Goal: Information Seeking & Learning: Compare options

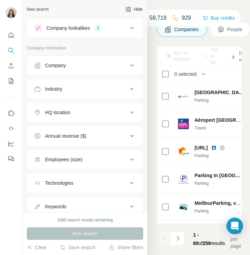
click at [138, 8] on button "Hide" at bounding box center [133, 9] width 27 height 10
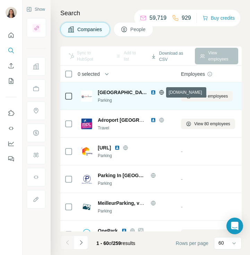
click at [160, 91] on icon at bounding box center [161, 92] width 2 height 5
click at [152, 93] on img at bounding box center [153, 93] width 6 height 6
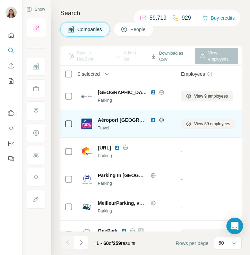
click at [161, 120] on icon at bounding box center [161, 120] width 5 height 0
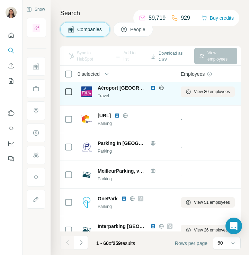
scroll to position [33, 0]
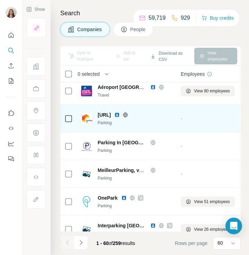
click at [128, 115] on icon at bounding box center [126, 115] width 6 height 6
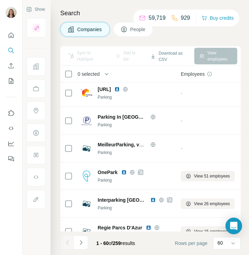
scroll to position [59, 0]
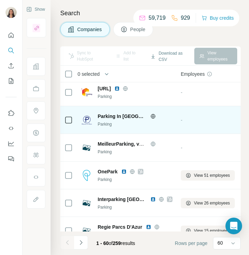
click at [150, 117] on icon at bounding box center [153, 117] width 6 height 6
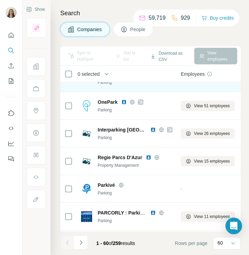
scroll to position [129, 0]
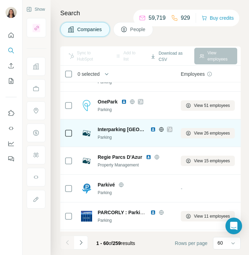
click at [159, 130] on icon at bounding box center [162, 130] width 6 height 6
click at [168, 129] on icon at bounding box center [170, 130] width 4 height 6
click at [159, 130] on icon at bounding box center [161, 129] width 5 height 0
click at [150, 129] on img at bounding box center [153, 130] width 6 height 6
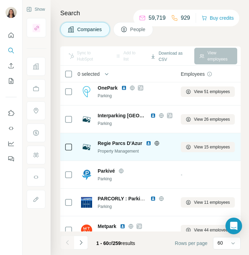
scroll to position [144, 0]
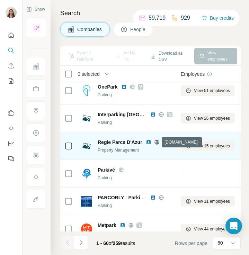
click at [156, 142] on icon at bounding box center [156, 142] width 5 height 0
click at [148, 143] on img at bounding box center [149, 143] width 6 height 6
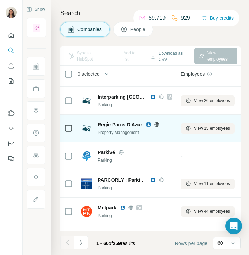
scroll to position [171, 0]
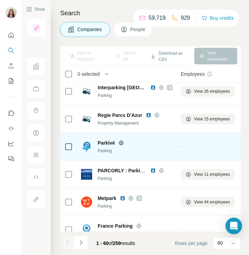
click at [119, 143] on icon at bounding box center [121, 143] width 5 height 5
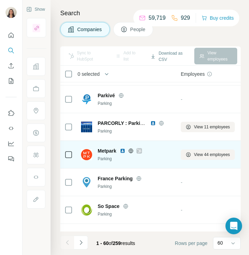
scroll to position [222, 0]
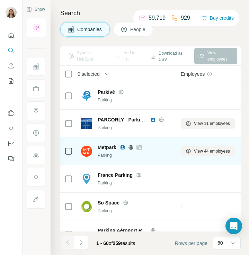
click at [137, 147] on div at bounding box center [139, 148] width 6 height 6
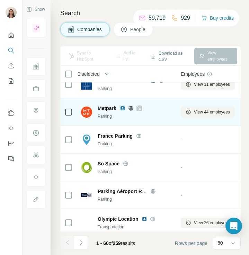
scroll to position [262, 0]
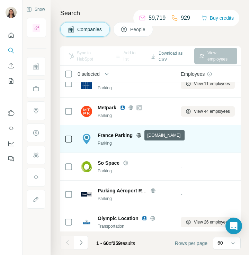
click at [138, 134] on icon at bounding box center [139, 136] width 6 height 6
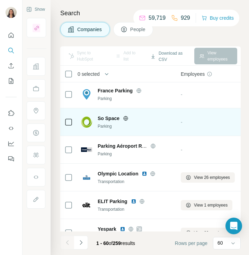
scroll to position [311, 0]
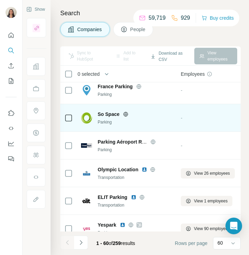
click at [125, 112] on icon at bounding box center [126, 114] width 2 height 5
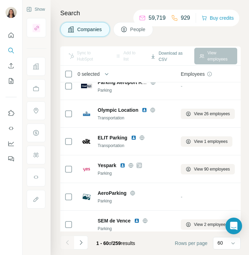
scroll to position [376, 0]
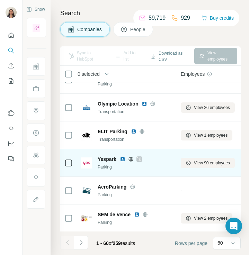
click at [139, 159] on icon at bounding box center [139, 159] width 4 height 4
click at [130, 162] on div "Yespark" at bounding box center [135, 159] width 75 height 7
click at [131, 156] on div "Yespark" at bounding box center [135, 159] width 75 height 7
click at [131, 161] on icon at bounding box center [131, 160] width 6 height 6
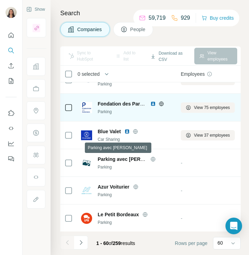
scroll to position [543, 1]
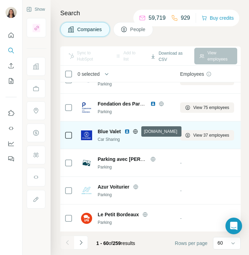
click at [135, 131] on icon at bounding box center [135, 131] width 2 height 5
